Goal: Task Accomplishment & Management: Complete application form

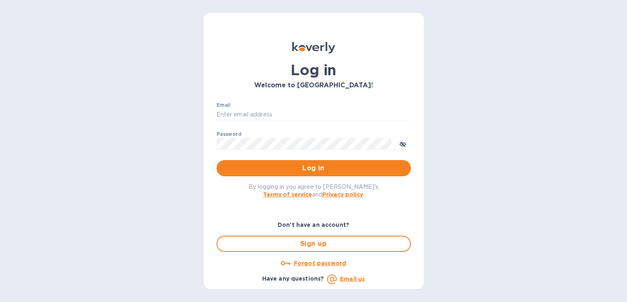
type input "[EMAIL_ADDRESS][DOMAIN_NAME]"
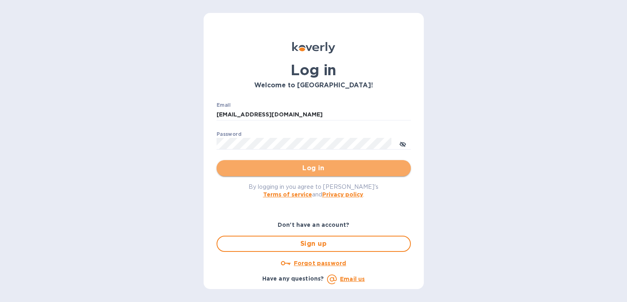
click at [321, 164] on span "Log in" at bounding box center [313, 169] width 181 height 10
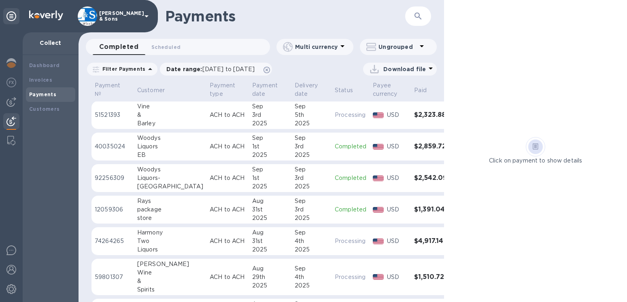
scroll to position [46, 0]
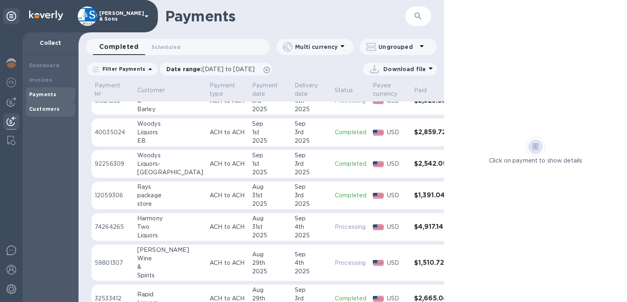
click at [40, 111] on b "Customers" at bounding box center [44, 109] width 31 height 6
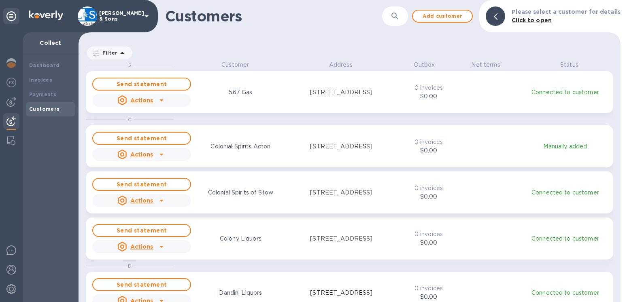
scroll to position [235, 535]
click at [495, 18] on div at bounding box center [495, 15] width 19 height 19
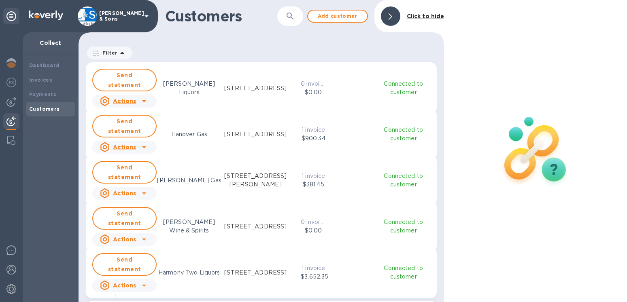
scroll to position [415, 0]
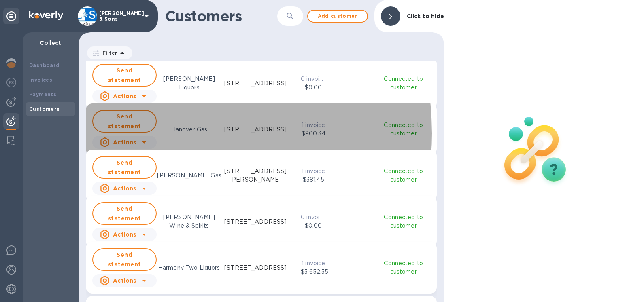
click at [122, 139] on u "Actions" at bounding box center [124, 142] width 23 height 6
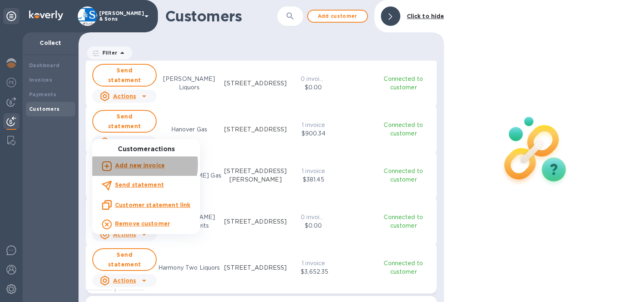
click at [129, 165] on b "Add new invoice" at bounding box center [140, 165] width 50 height 6
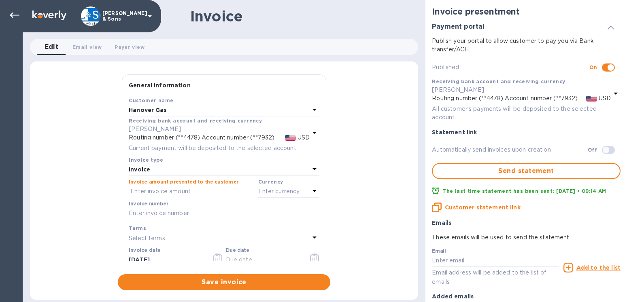
click at [139, 188] on input "text" at bounding box center [192, 192] width 126 height 12
type input "2,877.56"
click at [261, 193] on p "Enter currency" at bounding box center [279, 191] width 42 height 9
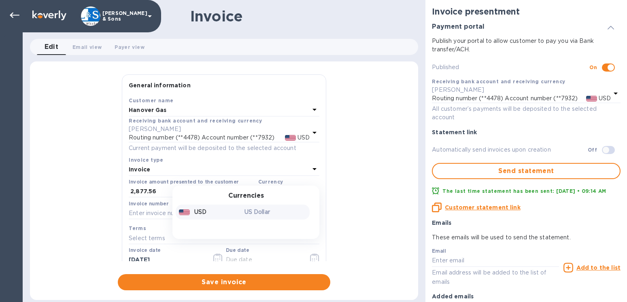
click at [202, 211] on div "USD" at bounding box center [210, 212] width 66 height 12
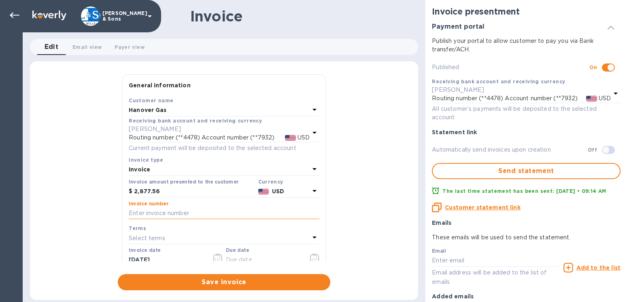
click at [164, 213] on input "text" at bounding box center [224, 214] width 191 height 12
type input "214438"
click at [214, 260] on icon "button" at bounding box center [217, 259] width 9 height 10
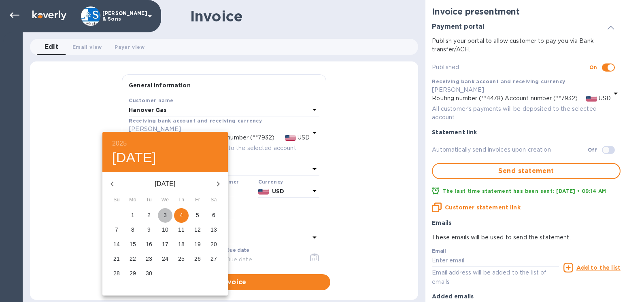
click at [164, 216] on span "3" at bounding box center [165, 215] width 15 height 8
type input "[DATE]"
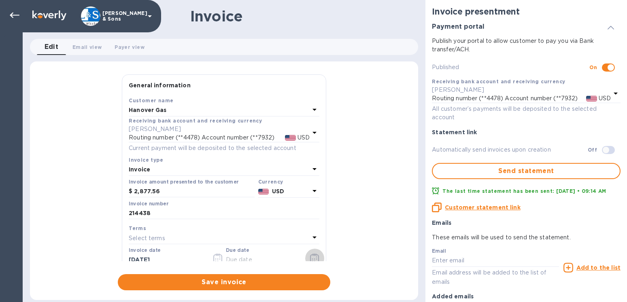
click at [310, 257] on icon "button" at bounding box center [314, 259] width 9 height 10
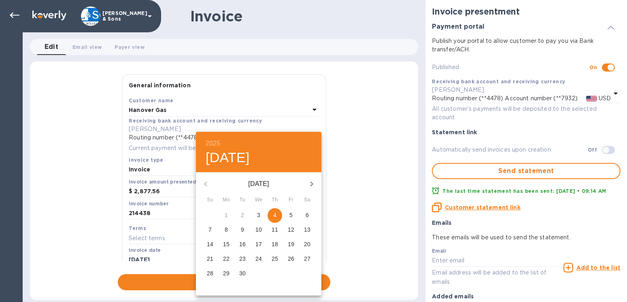
click at [261, 230] on p "10" at bounding box center [258, 230] width 6 height 8
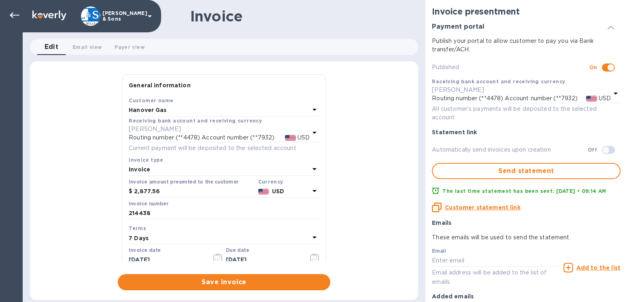
type input "[DATE]"
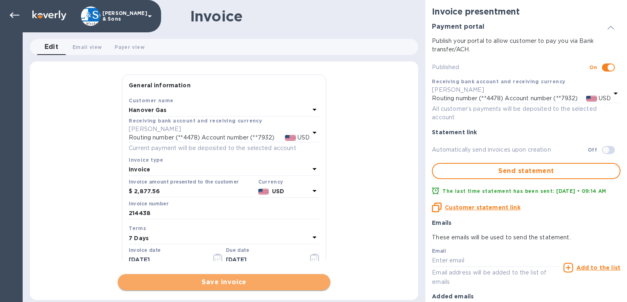
click at [228, 281] on span "Save invoice" at bounding box center [224, 283] width 200 height 10
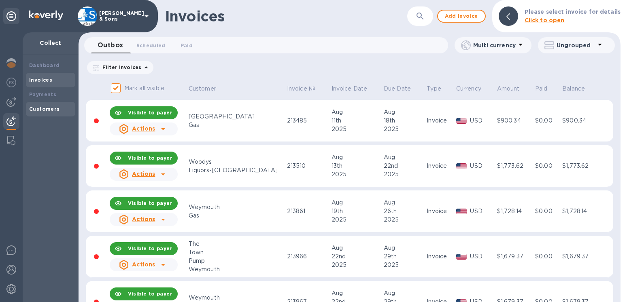
click at [50, 108] on b "Customers" at bounding box center [44, 109] width 31 height 6
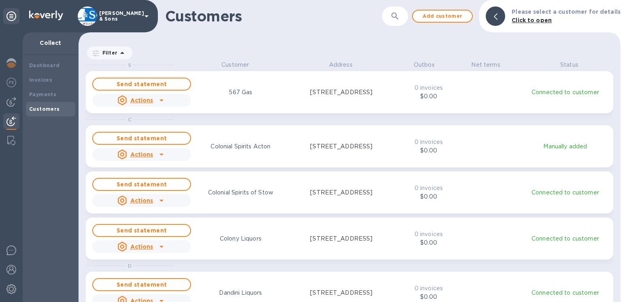
scroll to position [7, 7]
click at [505, 16] on div at bounding box center [495, 15] width 19 height 19
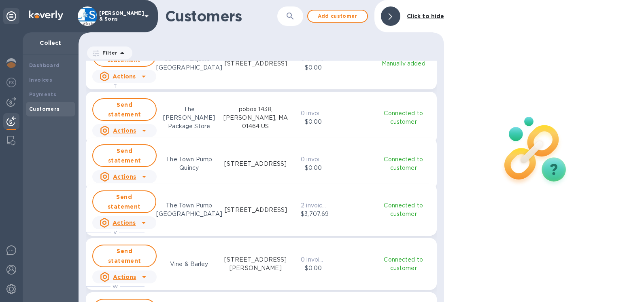
scroll to position [1154, 0]
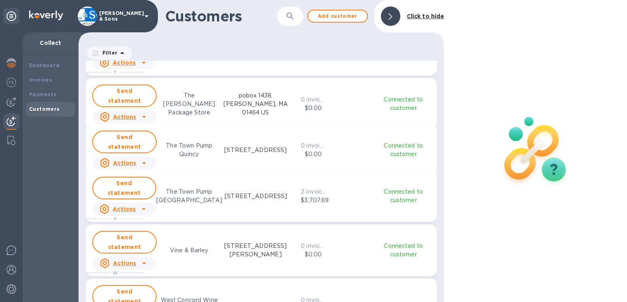
click at [125, 160] on u "Actions" at bounding box center [124, 163] width 23 height 6
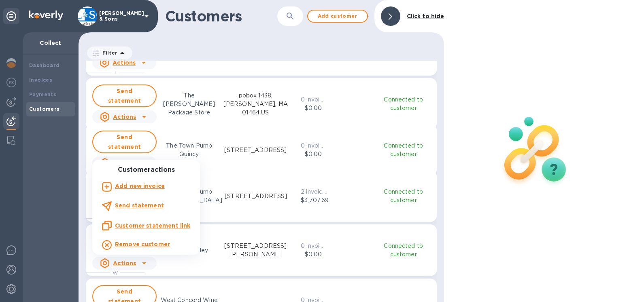
click at [135, 187] on b "Add new invoice" at bounding box center [140, 186] width 50 height 6
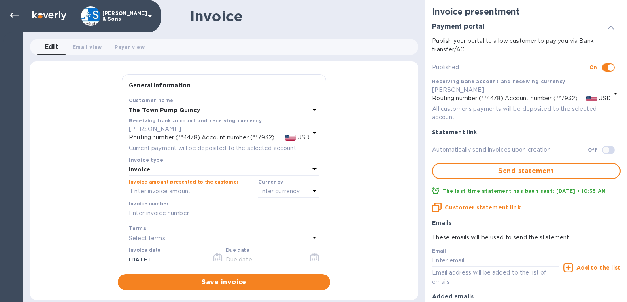
click at [136, 187] on input "text" at bounding box center [192, 192] width 126 height 12
type input "2,919.14"
click at [258, 193] on p "Enter currency" at bounding box center [279, 191] width 42 height 9
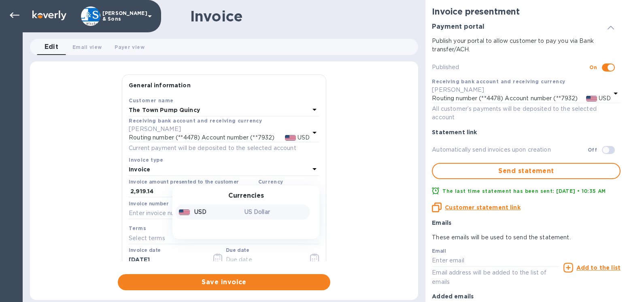
click at [194, 215] on p "USD" at bounding box center [200, 212] width 12 height 9
click at [143, 215] on input "text" at bounding box center [224, 214] width 191 height 12
type input "214433"
click at [216, 255] on icon "button" at bounding box center [217, 259] width 9 height 10
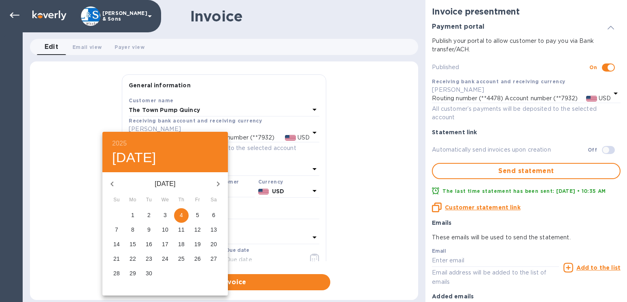
click at [163, 217] on span "3" at bounding box center [165, 215] width 15 height 8
type input "[DATE]"
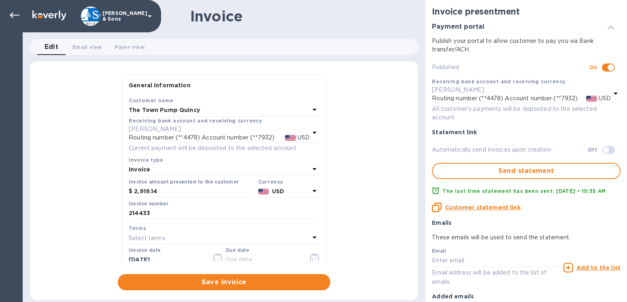
click at [310, 257] on icon "button" at bounding box center [314, 259] width 9 height 10
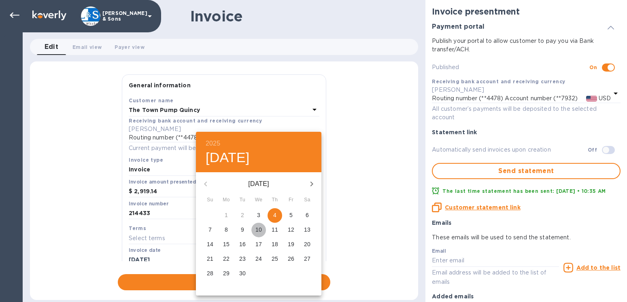
click at [259, 230] on p "10" at bounding box center [258, 230] width 6 height 8
type input "[DATE]"
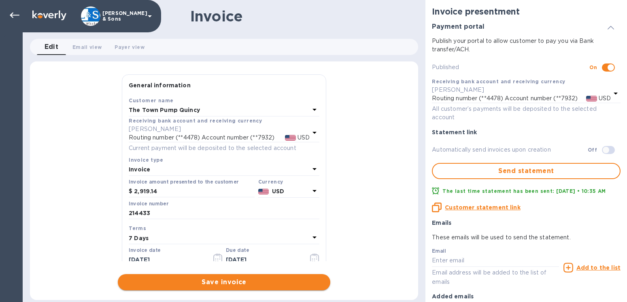
click at [283, 281] on span "Save invoice" at bounding box center [224, 283] width 200 height 10
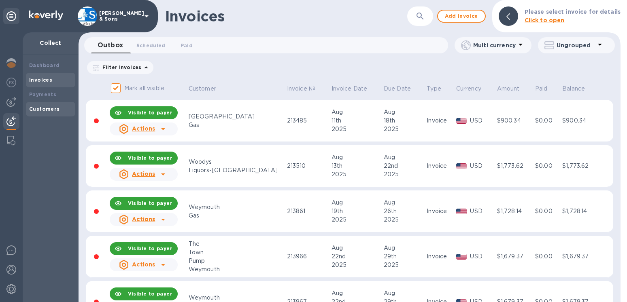
click at [55, 107] on b "Customers" at bounding box center [44, 109] width 31 height 6
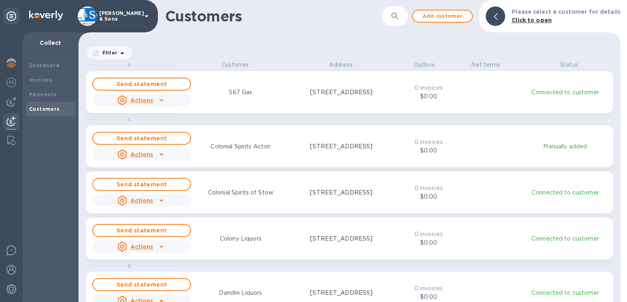
scroll to position [235, 535]
click at [504, 20] on div at bounding box center [495, 15] width 19 height 19
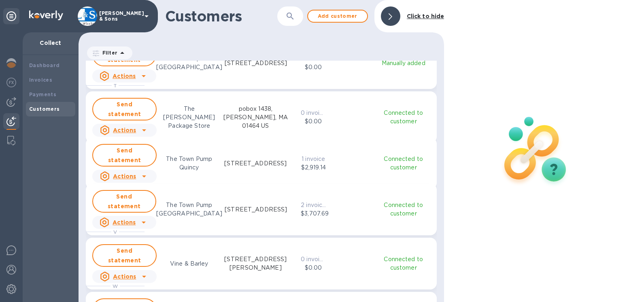
scroll to position [1154, 0]
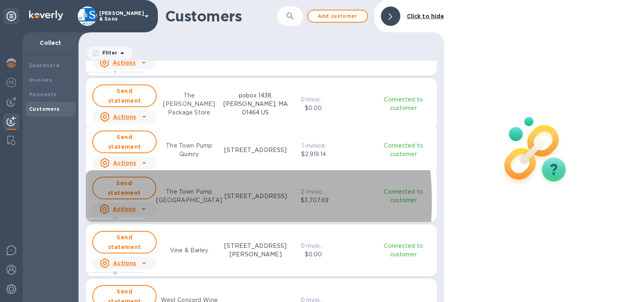
click at [130, 206] on u "Actions" at bounding box center [124, 209] width 23 height 6
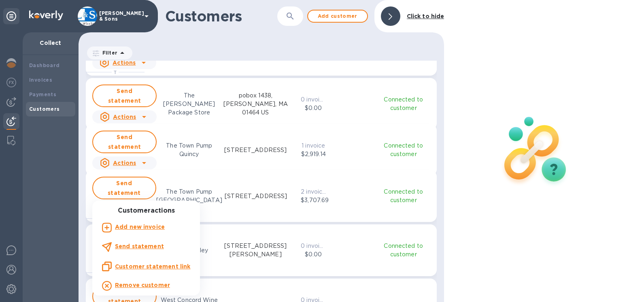
click at [136, 227] on b "Add new invoice" at bounding box center [140, 227] width 50 height 6
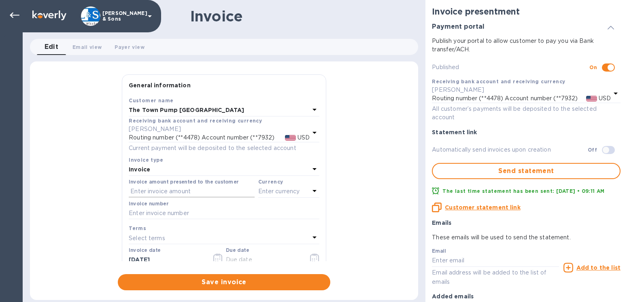
click at [153, 193] on input "text" at bounding box center [192, 192] width 126 height 12
type input "2,877.56"
click at [265, 189] on p "Enter currency" at bounding box center [279, 191] width 42 height 9
click at [194, 210] on p "USD" at bounding box center [200, 212] width 12 height 9
click at [183, 212] on input "text" at bounding box center [224, 214] width 191 height 12
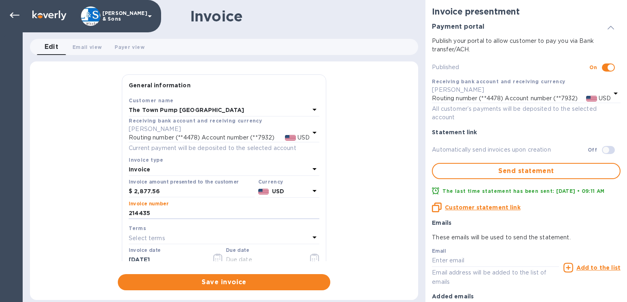
type input "214435"
click at [217, 259] on icon "button" at bounding box center [217, 259] width 1 height 1
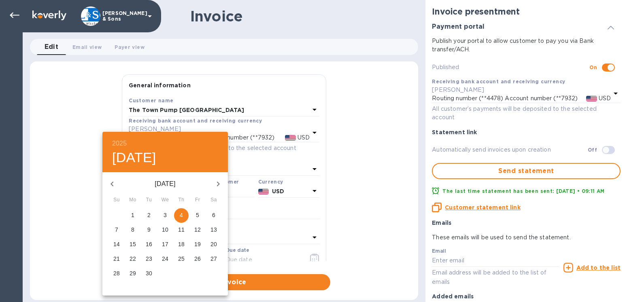
click at [164, 216] on p "3" at bounding box center [165, 215] width 3 height 8
type input "[DATE]"
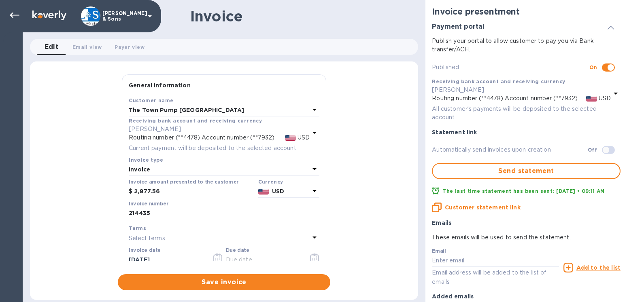
click at [310, 258] on icon "button" at bounding box center [314, 259] width 9 height 10
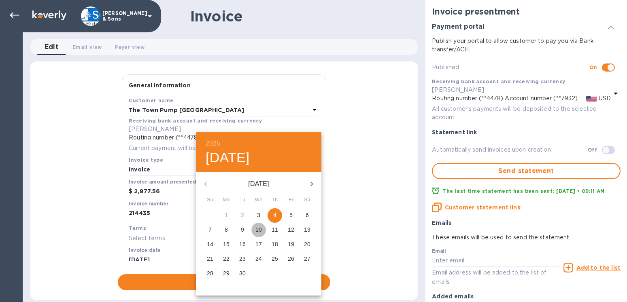
click at [259, 230] on p "10" at bounding box center [258, 230] width 6 height 8
type input "[DATE]"
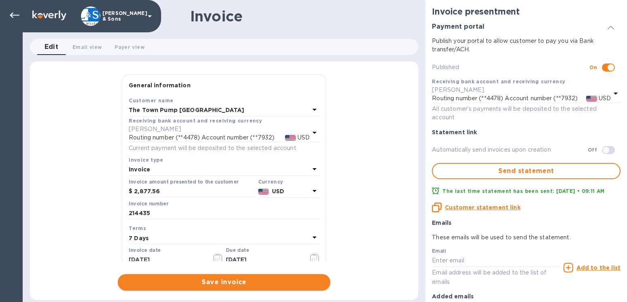
click at [203, 279] on span "Save invoice" at bounding box center [224, 283] width 200 height 10
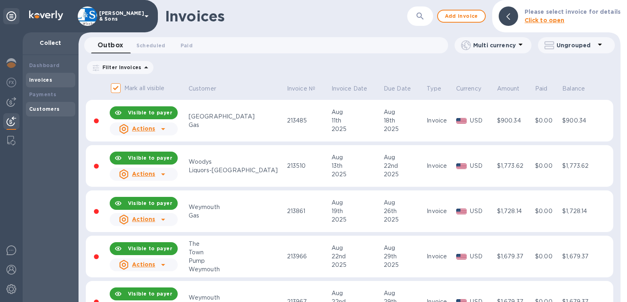
click at [45, 108] on b "Customers" at bounding box center [44, 109] width 31 height 6
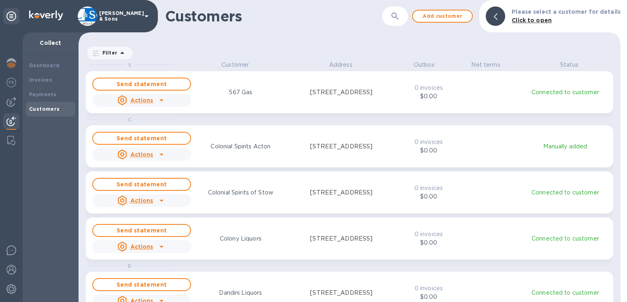
scroll to position [7, 7]
click at [497, 19] on icon at bounding box center [496, 16] width 4 height 6
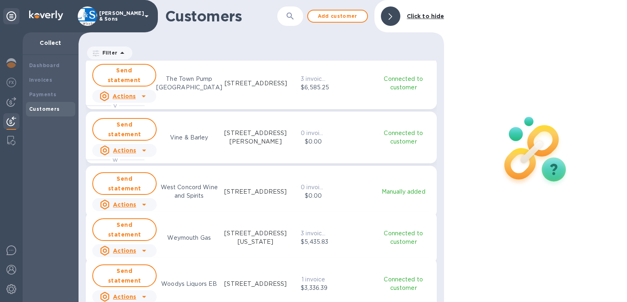
scroll to position [1292, 0]
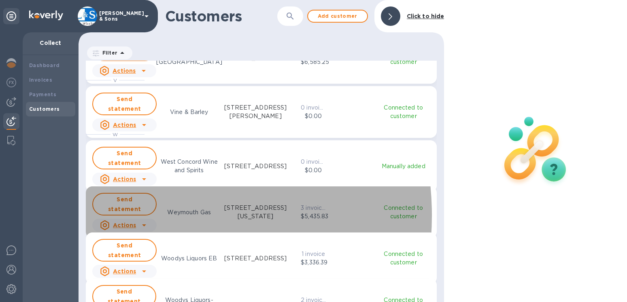
click at [132, 222] on u "Actions" at bounding box center [124, 225] width 23 height 6
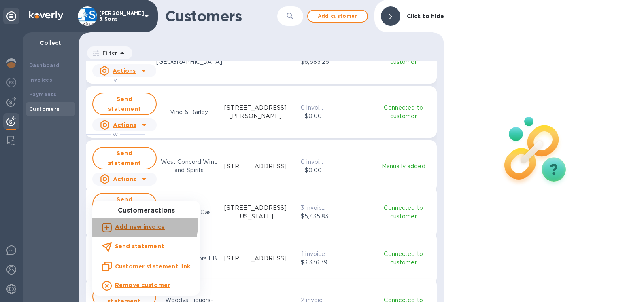
click at [135, 225] on b "Add new invoice" at bounding box center [140, 227] width 50 height 6
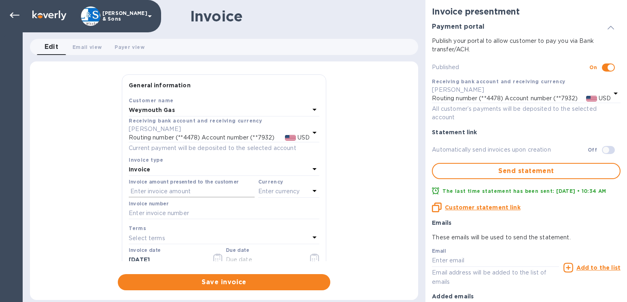
click at [151, 191] on input "text" at bounding box center [192, 192] width 126 height 12
type input "2,877.56"
click at [262, 193] on p "Enter currency" at bounding box center [279, 191] width 42 height 9
click at [199, 211] on p "USD" at bounding box center [200, 212] width 12 height 9
click at [177, 212] on input "text" at bounding box center [224, 214] width 191 height 12
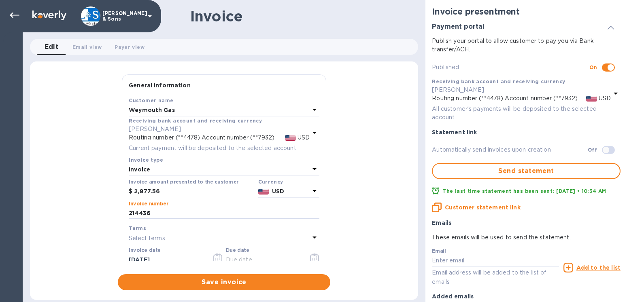
type input "214436"
click at [218, 258] on icon "button" at bounding box center [217, 259] width 9 height 10
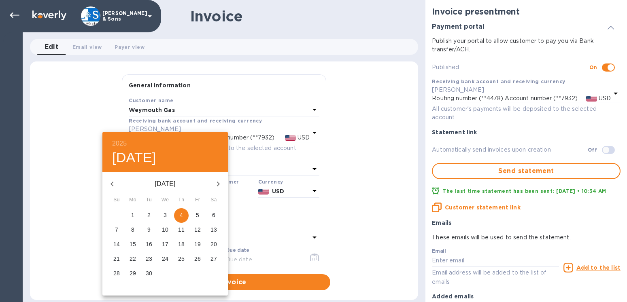
click at [164, 217] on span "3" at bounding box center [165, 215] width 15 height 8
type input "[DATE]"
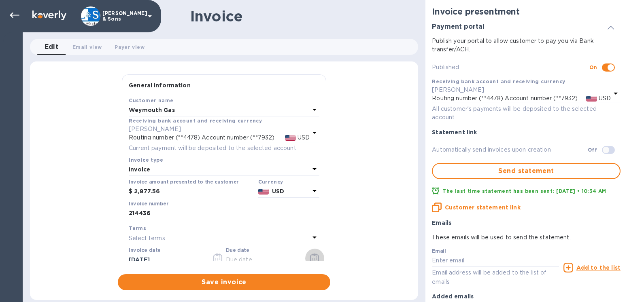
click at [310, 259] on icon "button" at bounding box center [314, 259] width 9 height 10
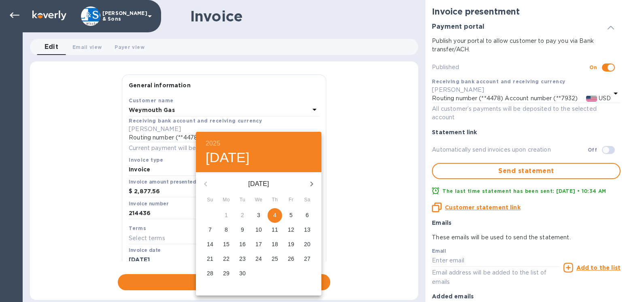
click at [258, 232] on p "10" at bounding box center [258, 230] width 6 height 8
type input "[DATE]"
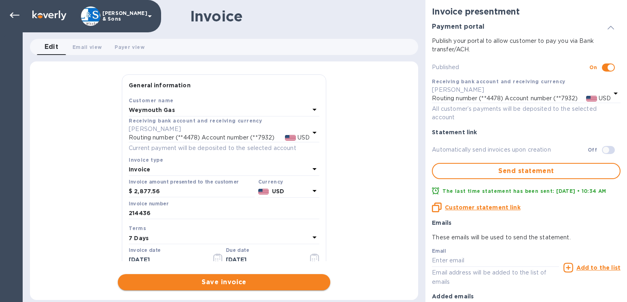
click at [217, 283] on span "Save invoice" at bounding box center [224, 283] width 200 height 10
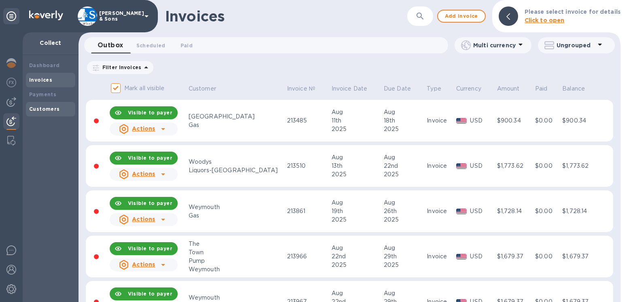
click at [53, 110] on b "Customers" at bounding box center [44, 109] width 31 height 6
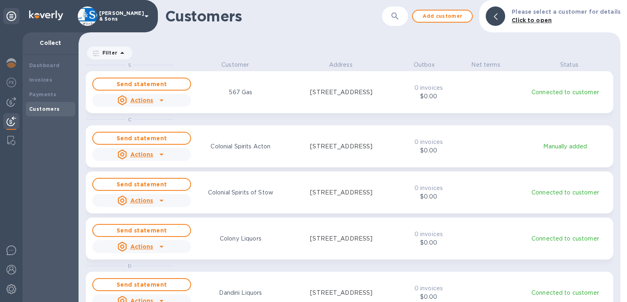
scroll to position [235, 535]
click at [496, 17] on div at bounding box center [495, 15] width 19 height 19
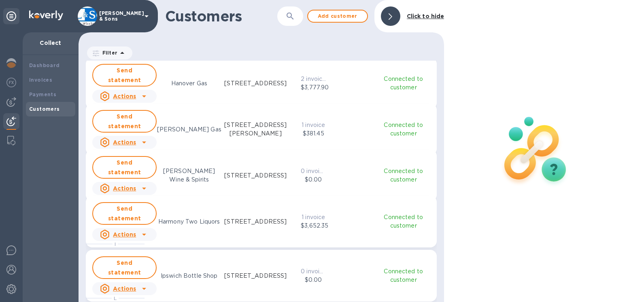
scroll to position [508, 0]
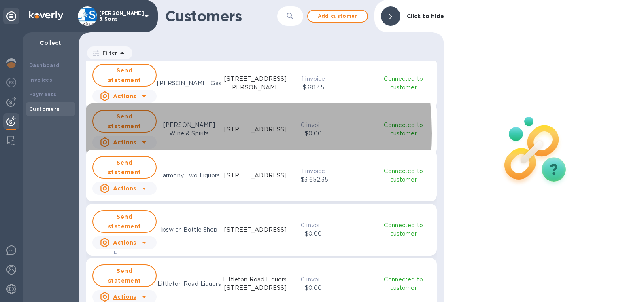
click at [128, 139] on u "Actions" at bounding box center [124, 142] width 23 height 6
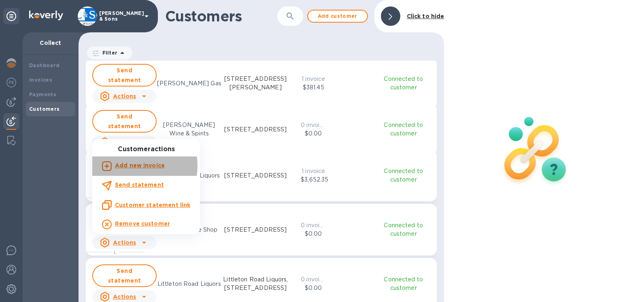
click at [133, 166] on b "Add new invoice" at bounding box center [140, 165] width 50 height 6
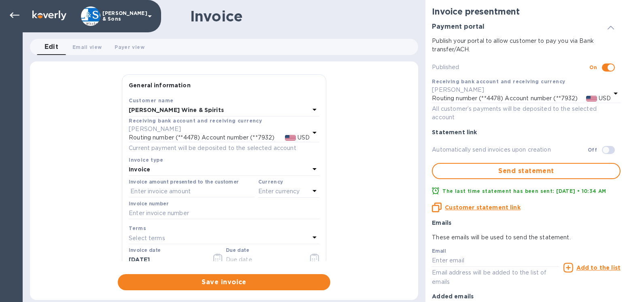
checkbox input "true"
click at [138, 187] on input "text" at bounding box center [192, 192] width 126 height 12
type input "2,198.69"
click at [259, 190] on p "Enter currency" at bounding box center [279, 191] width 42 height 9
click at [194, 213] on p "USD" at bounding box center [200, 212] width 12 height 9
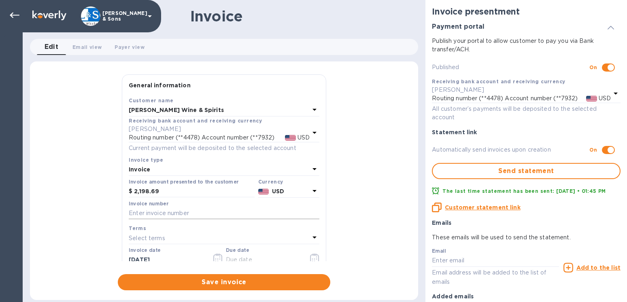
click at [167, 216] on input "text" at bounding box center [224, 214] width 191 height 12
type input "214299"
click at [310, 259] on icon "button" at bounding box center [314, 259] width 9 height 10
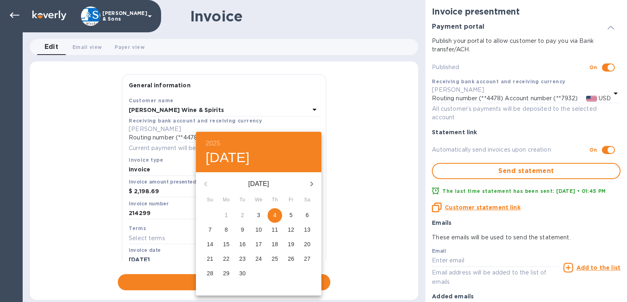
click at [275, 230] on p "11" at bounding box center [275, 230] width 6 height 8
type input "[DATE]"
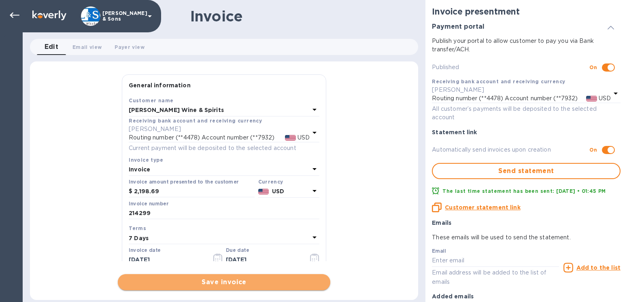
click at [251, 280] on span "Save invoice" at bounding box center [224, 283] width 200 height 10
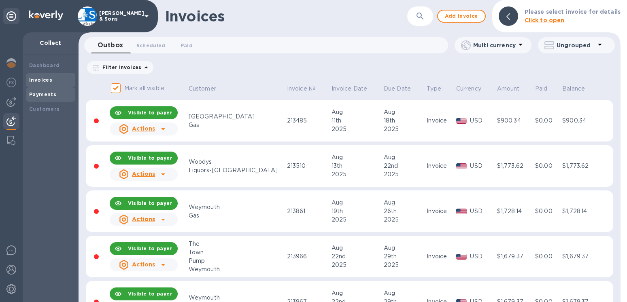
click at [51, 97] on b "Payments" at bounding box center [42, 94] width 27 height 6
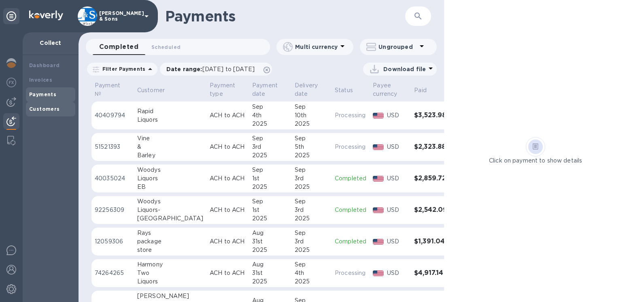
click at [54, 110] on b "Customers" at bounding box center [44, 109] width 31 height 6
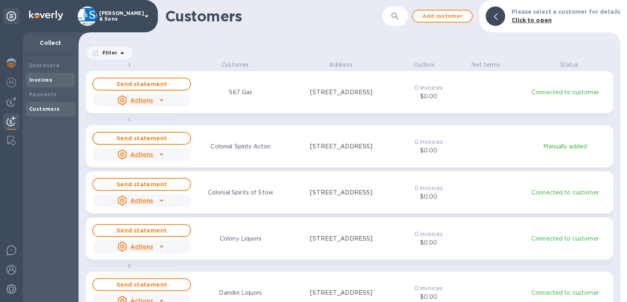
scroll to position [235, 535]
click at [47, 82] on b "Invoices" at bounding box center [40, 80] width 23 height 6
